Goal: Transaction & Acquisition: Subscribe to service/newsletter

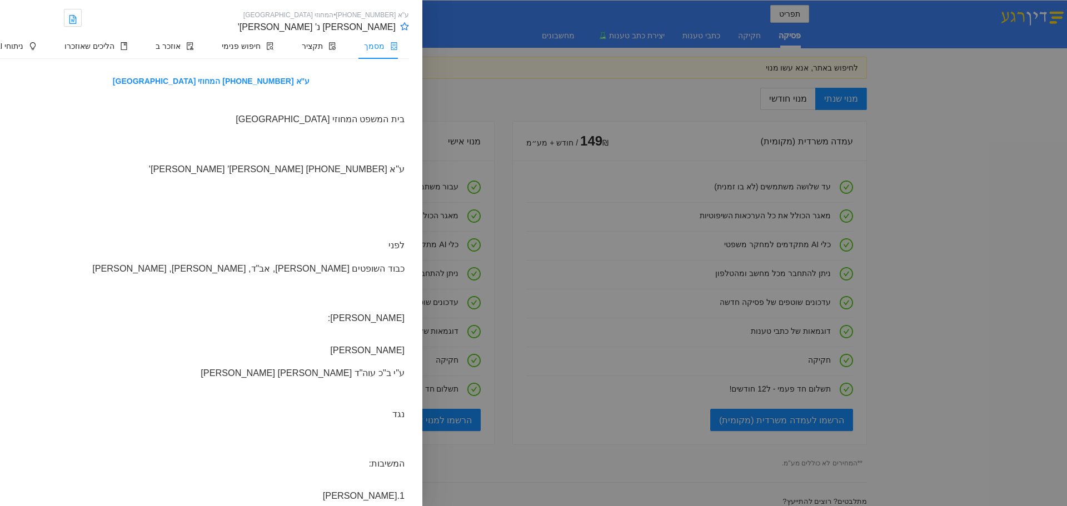
click at [597, 95] on div at bounding box center [533, 253] width 1067 height 506
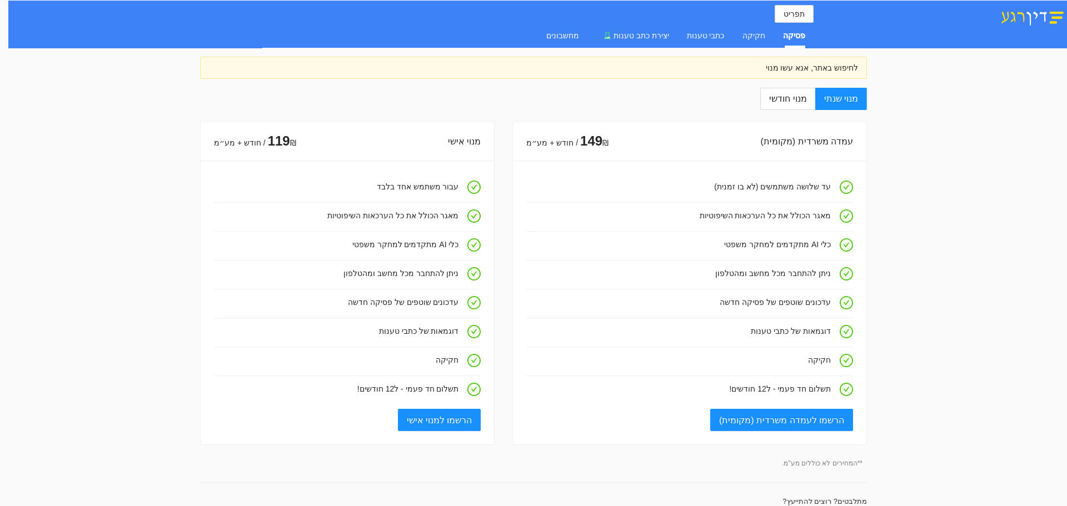
click at [778, 67] on div "לחיפוש באתר, אנא עשו מנוי" at bounding box center [533, 68] width 649 height 12
click at [840, 99] on span "מנוי שנתי" at bounding box center [841, 98] width 34 height 9
click at [866, 99] on input "מנוי שנתי" at bounding box center [866, 99] width 1 height 1
click at [791, 420] on span "הרשמו לעמדה משרדית (מקומית)" at bounding box center [781, 421] width 125 height 14
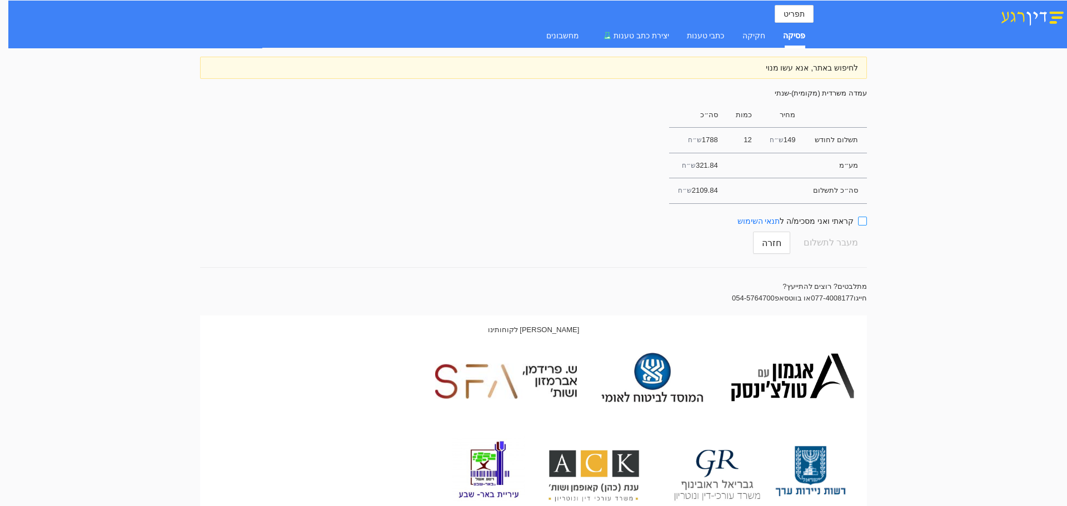
click at [864, 217] on input "קראתי ואני מסכימ/ה ל תנאי השימוש" at bounding box center [862, 221] width 9 height 9
checkbox input "true"
click at [835, 246] on span "מעבר לתשלום" at bounding box center [831, 242] width 54 height 21
click at [782, 243] on span "חזרה" at bounding box center [771, 243] width 19 height 14
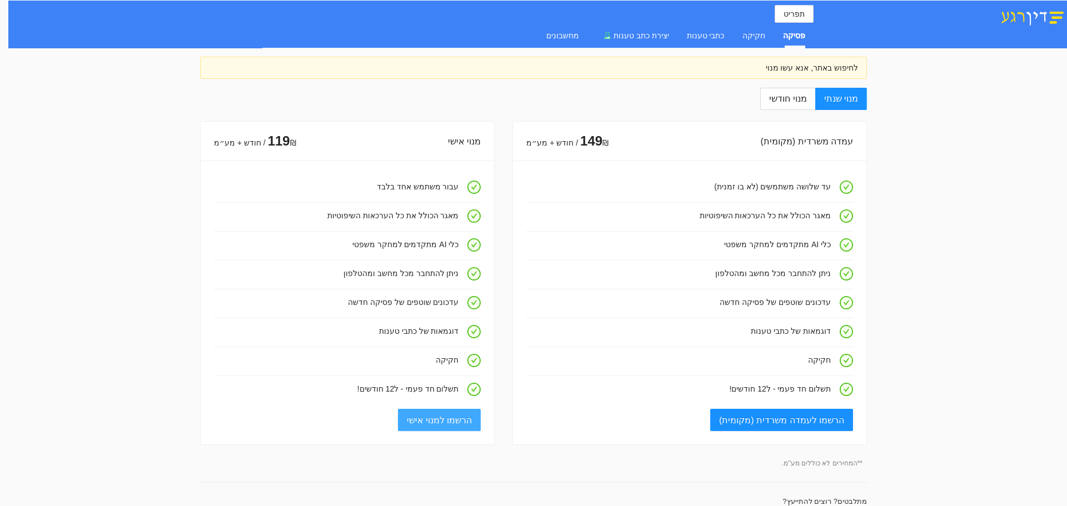
click at [439, 417] on span "הרשמו למנוי אישי" at bounding box center [440, 421] width 66 height 14
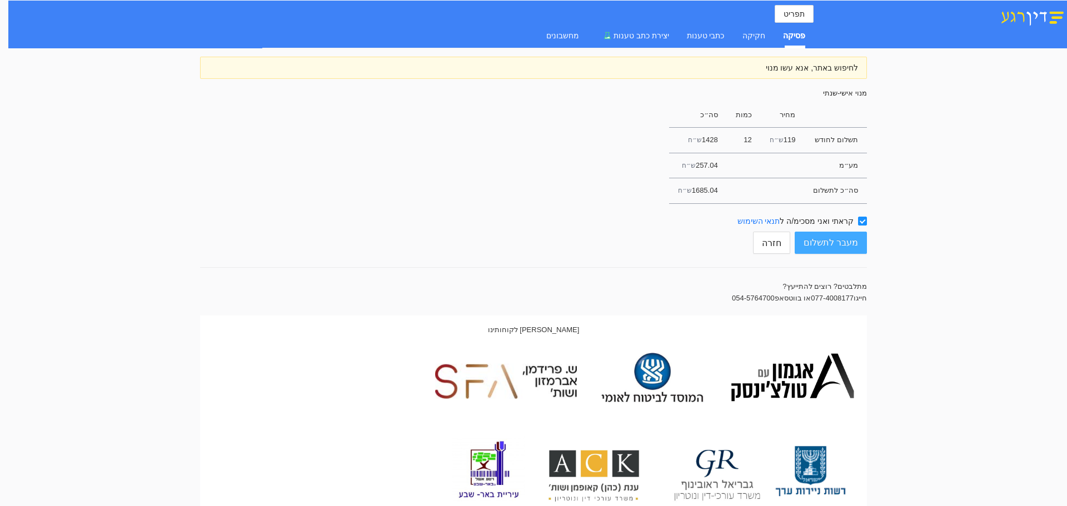
click at [839, 242] on span "מעבר לתשלום" at bounding box center [831, 242] width 54 height 21
click at [782, 243] on span "חזרה" at bounding box center [771, 243] width 19 height 14
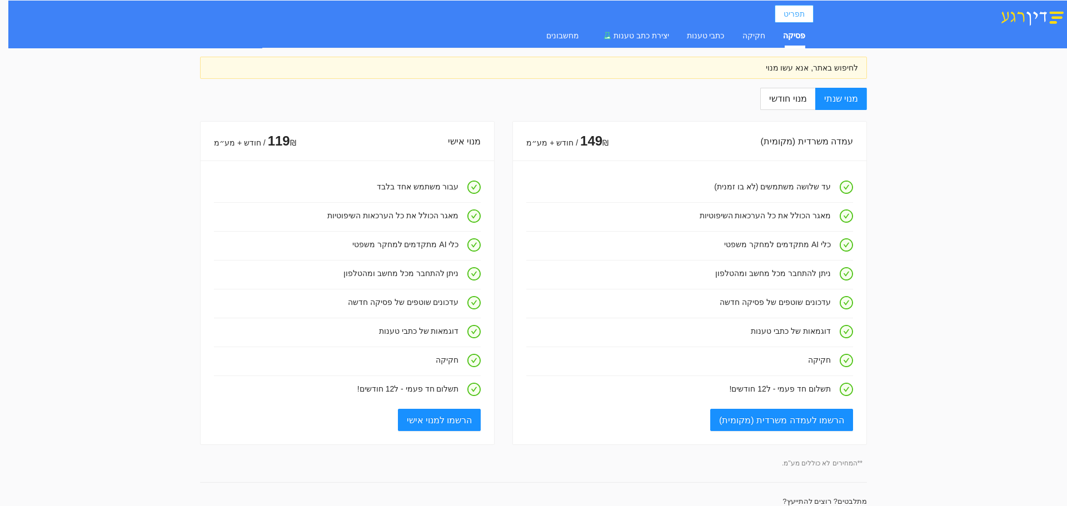
click at [794, 12] on span "תפריט" at bounding box center [794, 14] width 21 height 12
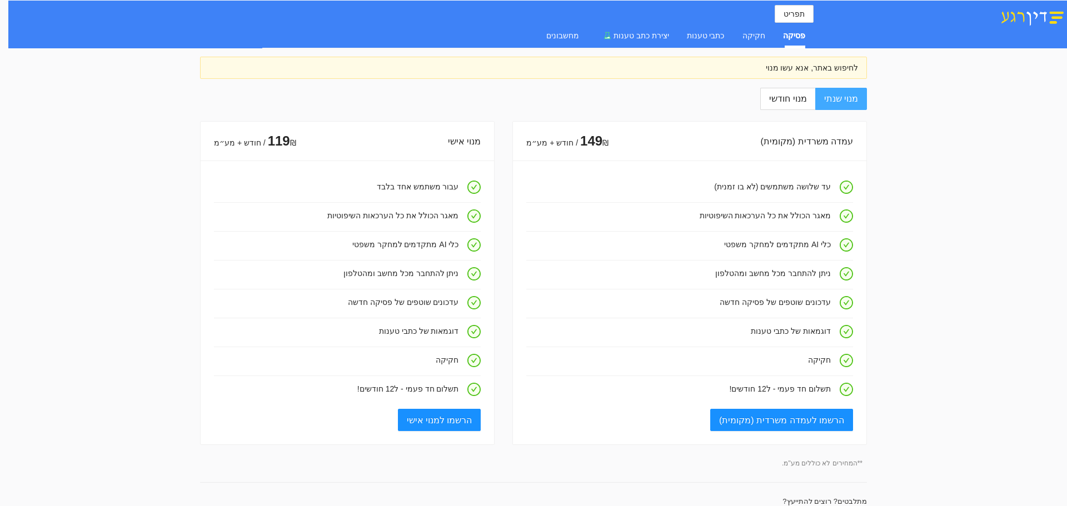
click at [842, 99] on span "מנוי שנתי" at bounding box center [841, 98] width 34 height 9
click at [866, 99] on input "מנוי שנתי" at bounding box center [866, 99] width 1 height 1
click at [1030, 21] on img at bounding box center [1032, 16] width 69 height 19
click at [794, 14] on span "תפריט" at bounding box center [794, 14] width 21 height 12
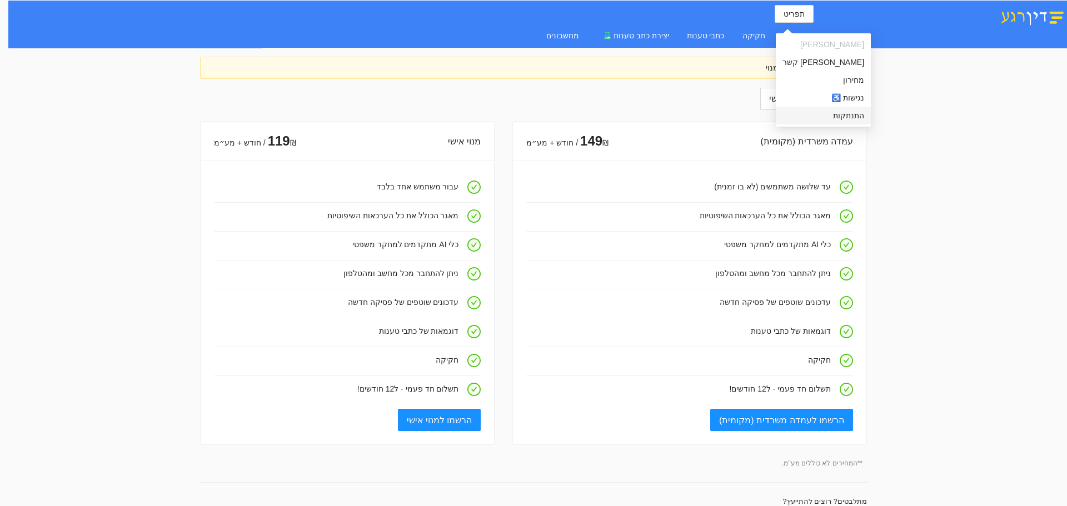
click at [805, 115] on span "התנתקות" at bounding box center [824, 116] width 82 height 12
